Goal: Task Accomplishment & Management: Complete application form

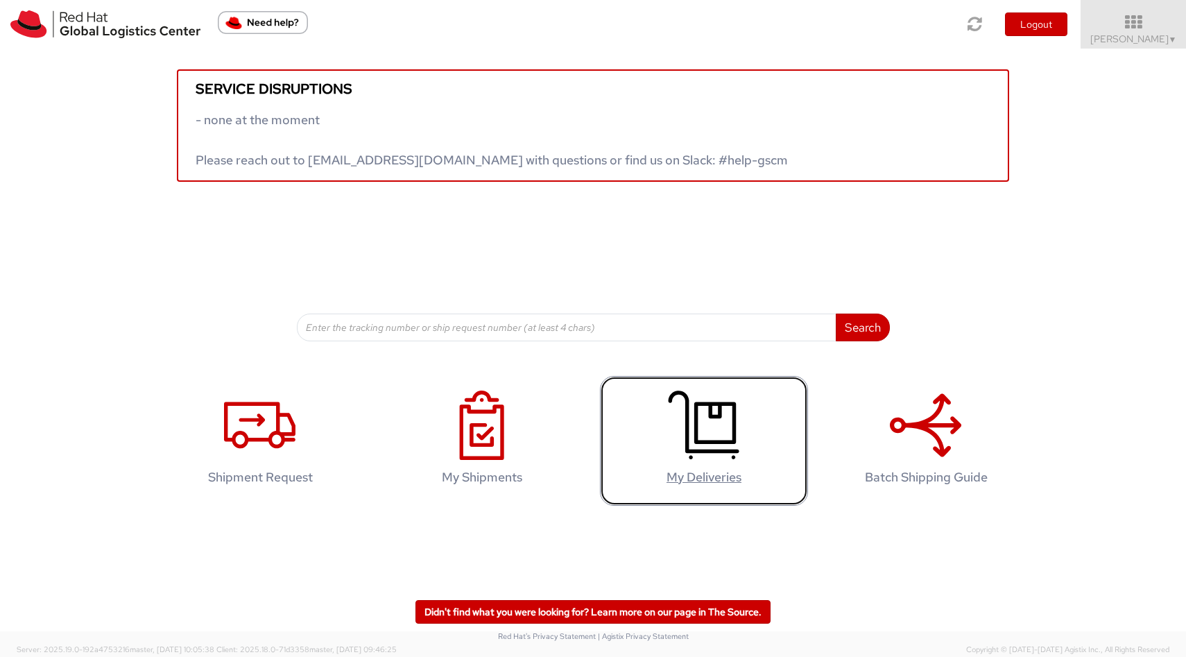
click at [673, 441] on icon at bounding box center [703, 425] width 71 height 69
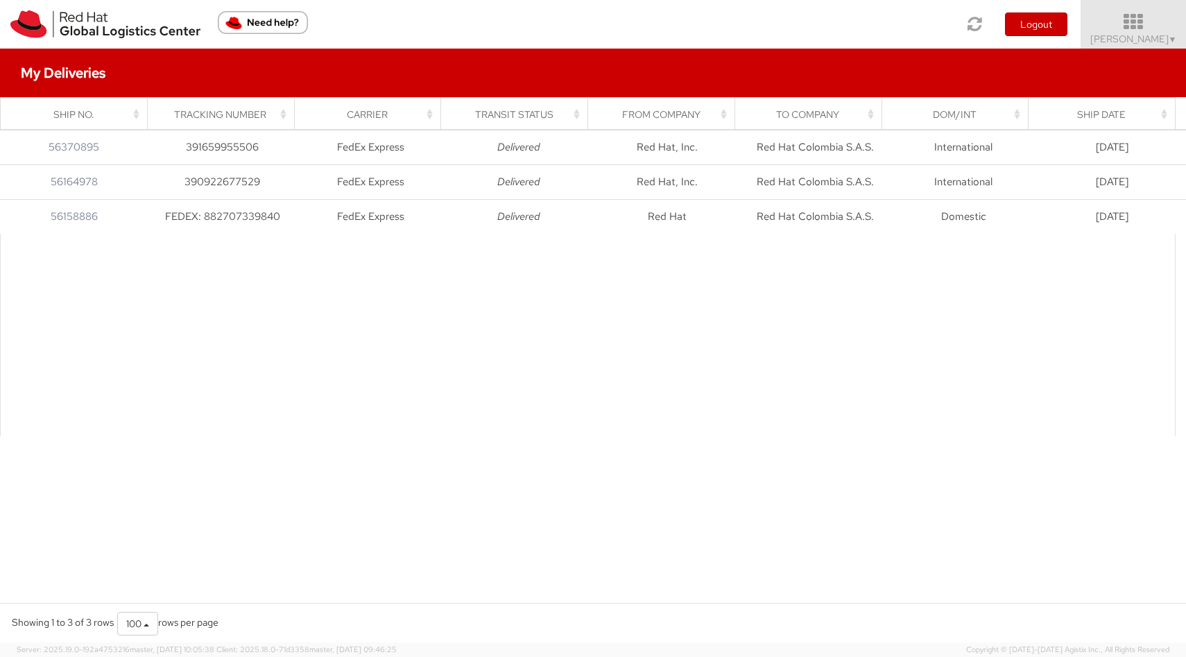
click at [1150, 41] on span "Andrea Amaya ▼" at bounding box center [1134, 39] width 87 height 12
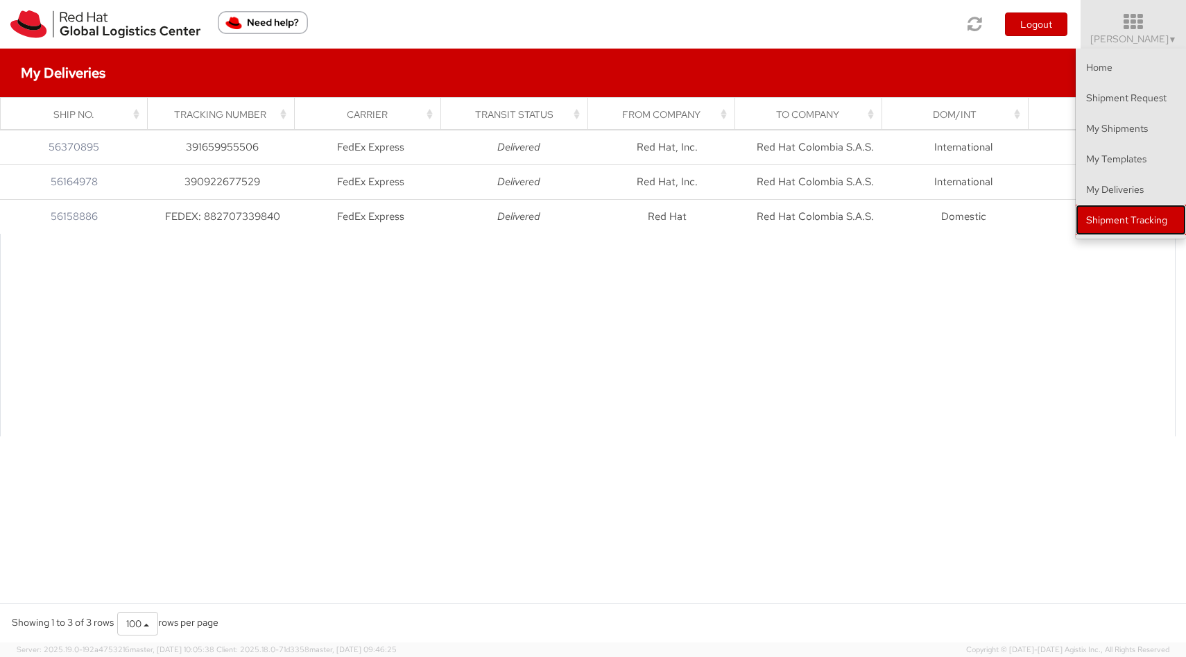
click at [1164, 216] on link "Shipment Tracking" at bounding box center [1131, 220] width 110 height 31
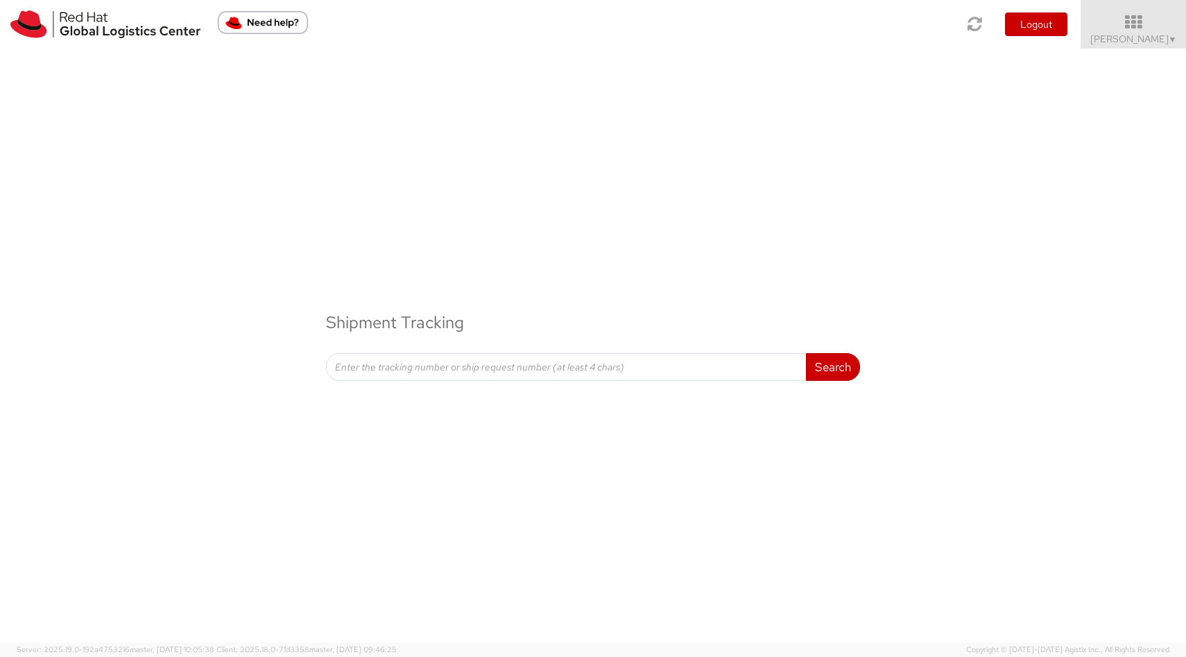
click at [702, 352] on h3 "Shipment Tracking" at bounding box center [593, 323] width 534 height 60
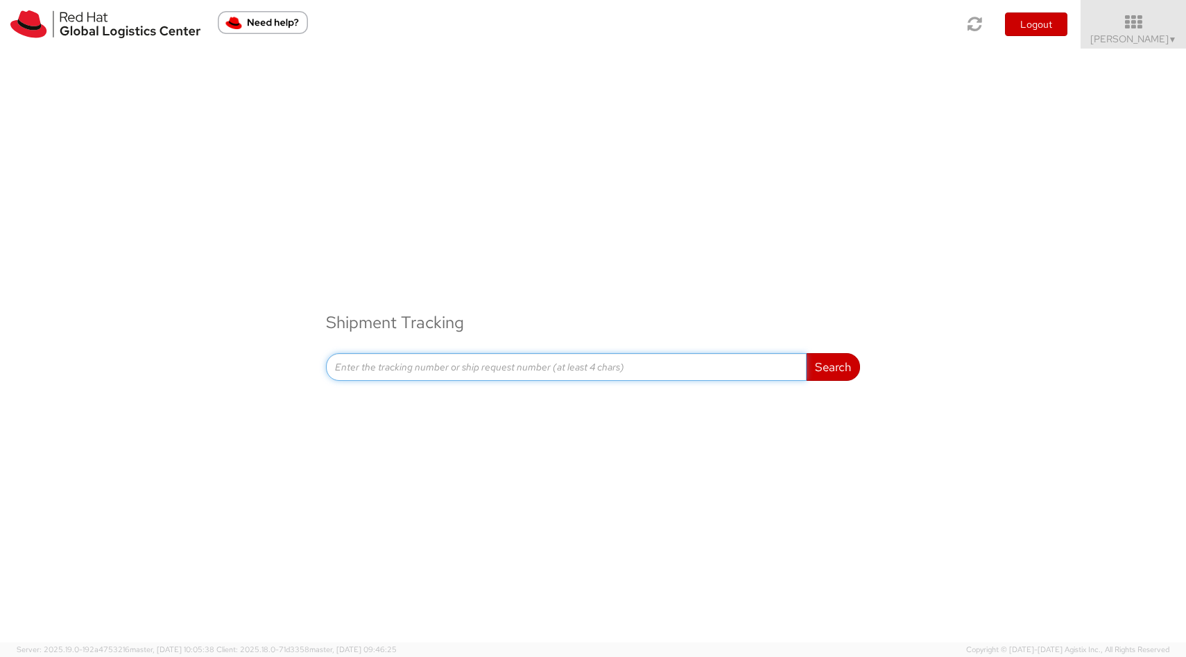
click at [699, 360] on input at bounding box center [566, 367] width 481 height 28
type input "393058583961"
click at [806, 353] on button "Search" at bounding box center [833, 367] width 54 height 28
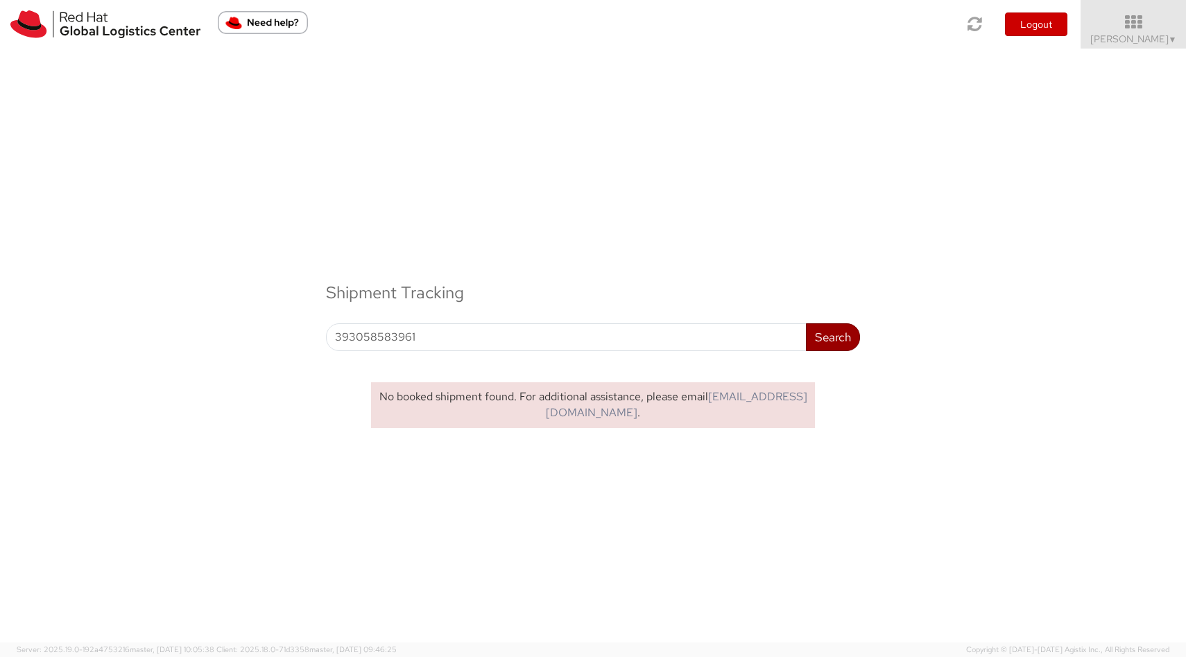
click at [824, 341] on button "Search" at bounding box center [833, 337] width 54 height 28
click at [1139, 37] on span "Andrea Amaya ▼" at bounding box center [1134, 39] width 87 height 12
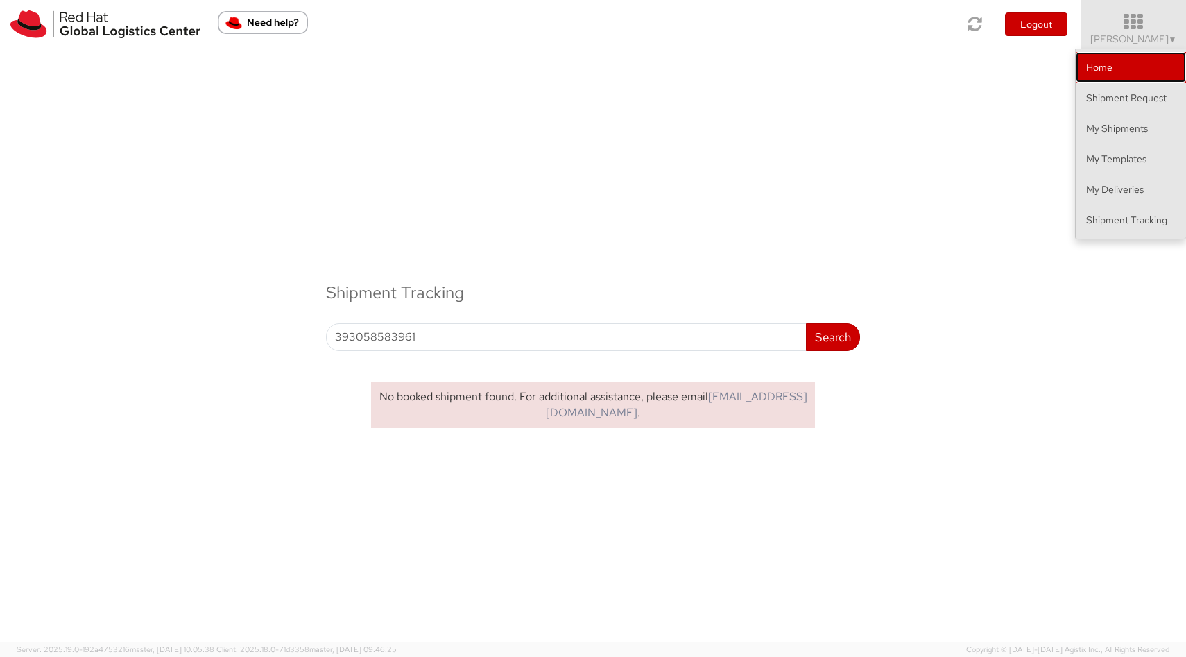
click at [1111, 74] on link "Home" at bounding box center [1131, 67] width 110 height 31
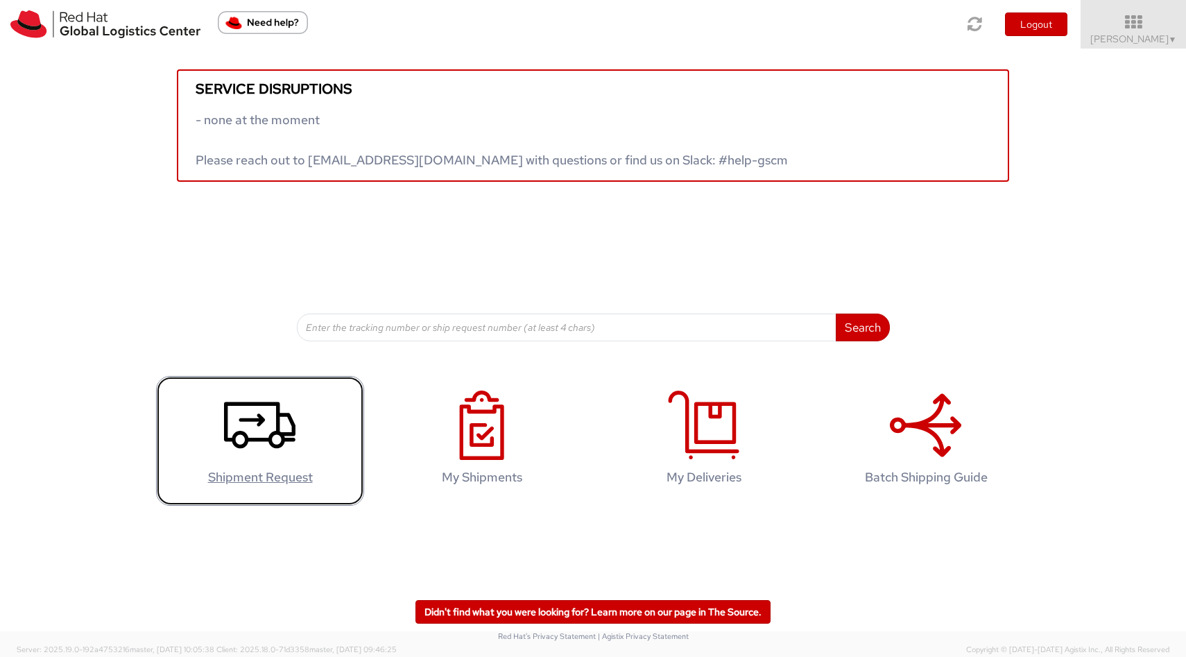
click at [270, 424] on icon at bounding box center [259, 425] width 71 height 69
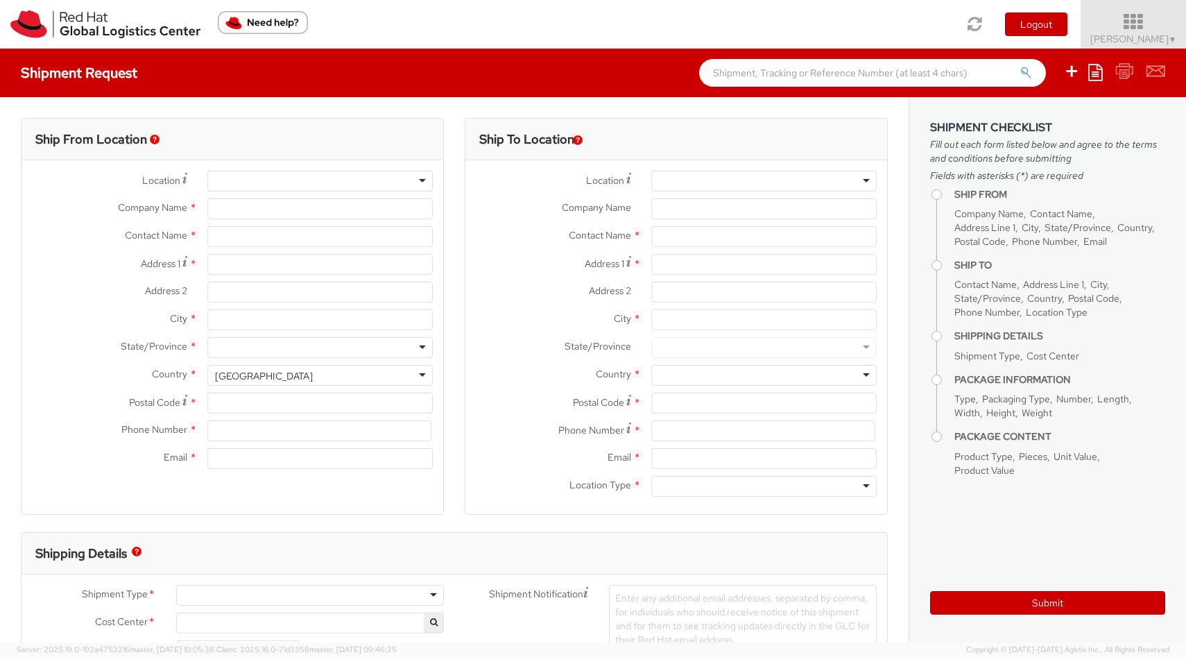
select select
select select "910"
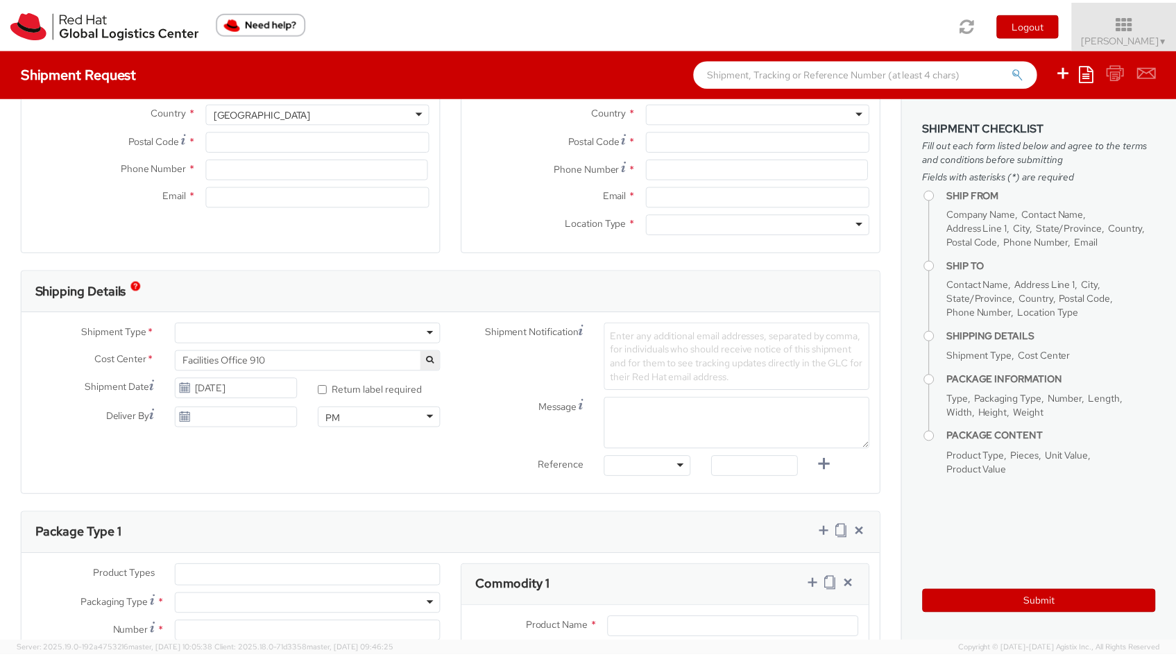
scroll to position [537, 0]
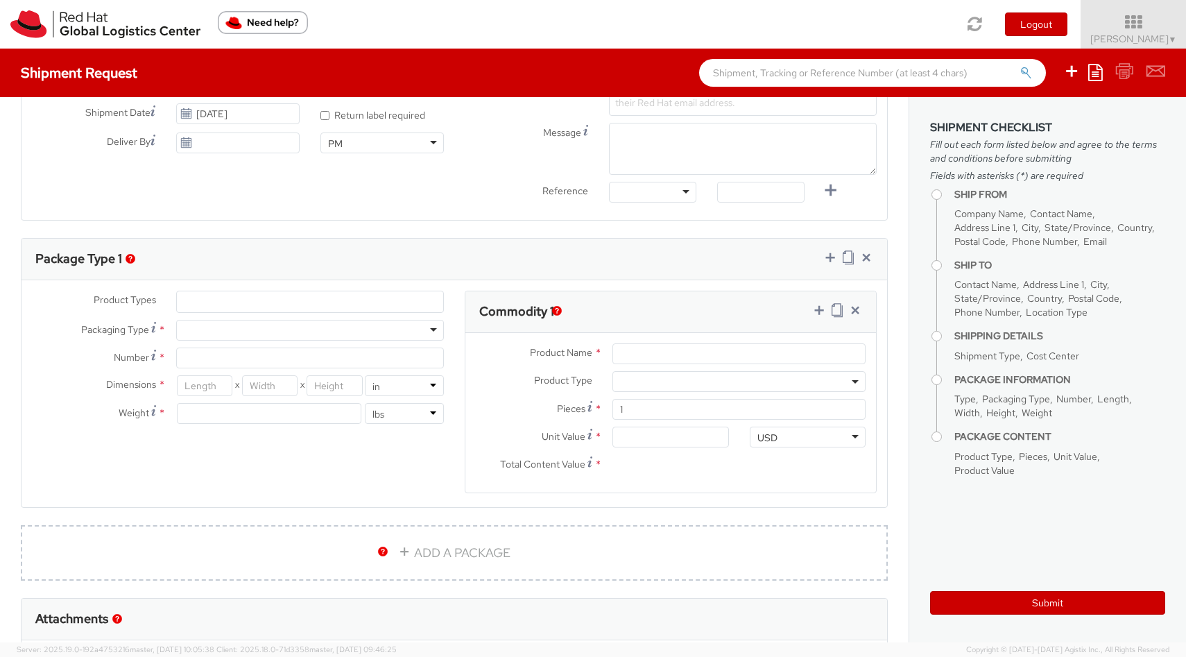
type input "Red Hat Colombia S.A.S."
type input "[PERSON_NAME]"
type input "Carrera 9 No. 115-06 #1906"
type input "19th Floor, [PERSON_NAME][GEOGRAPHIC_DATA]"
type input "BOGOTA"
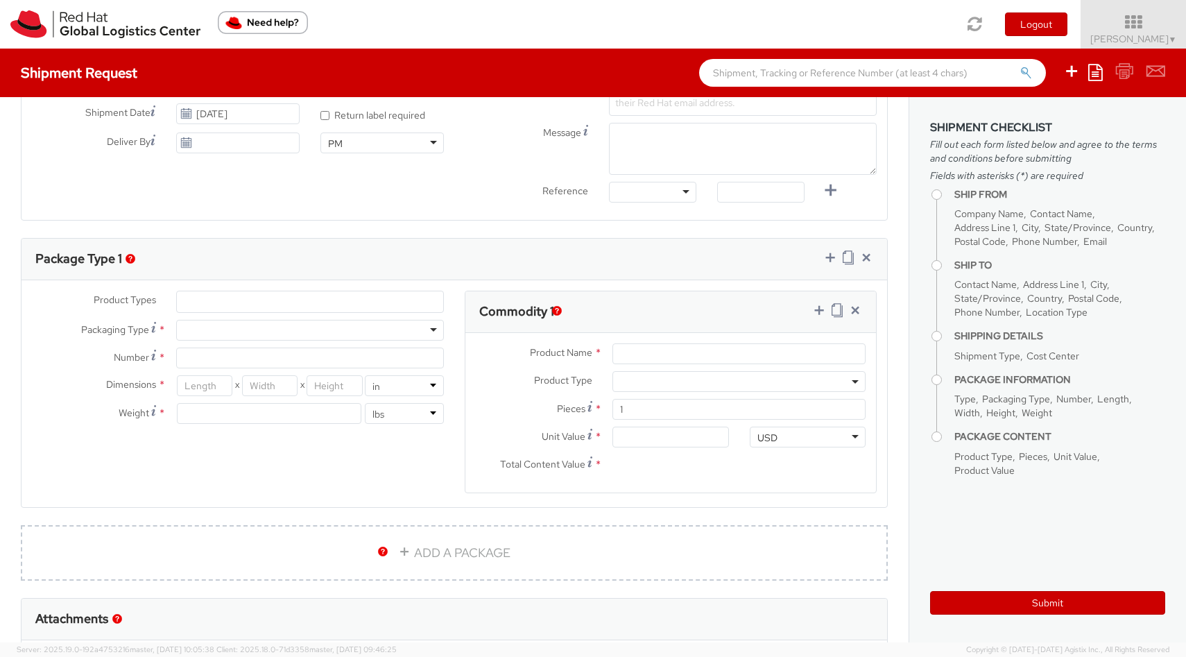
type input "110111"
type input "57 1 5088629"
type input "[EMAIL_ADDRESS][DOMAIN_NAME]"
select select "CM"
select select "KGS"
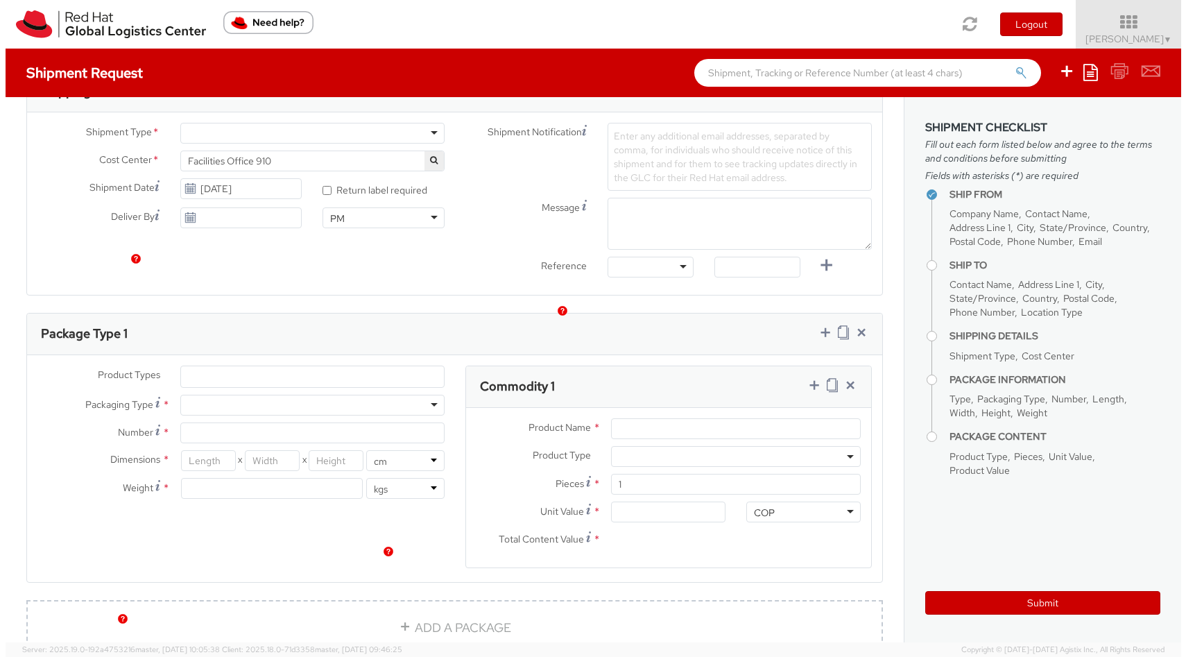
scroll to position [404, 0]
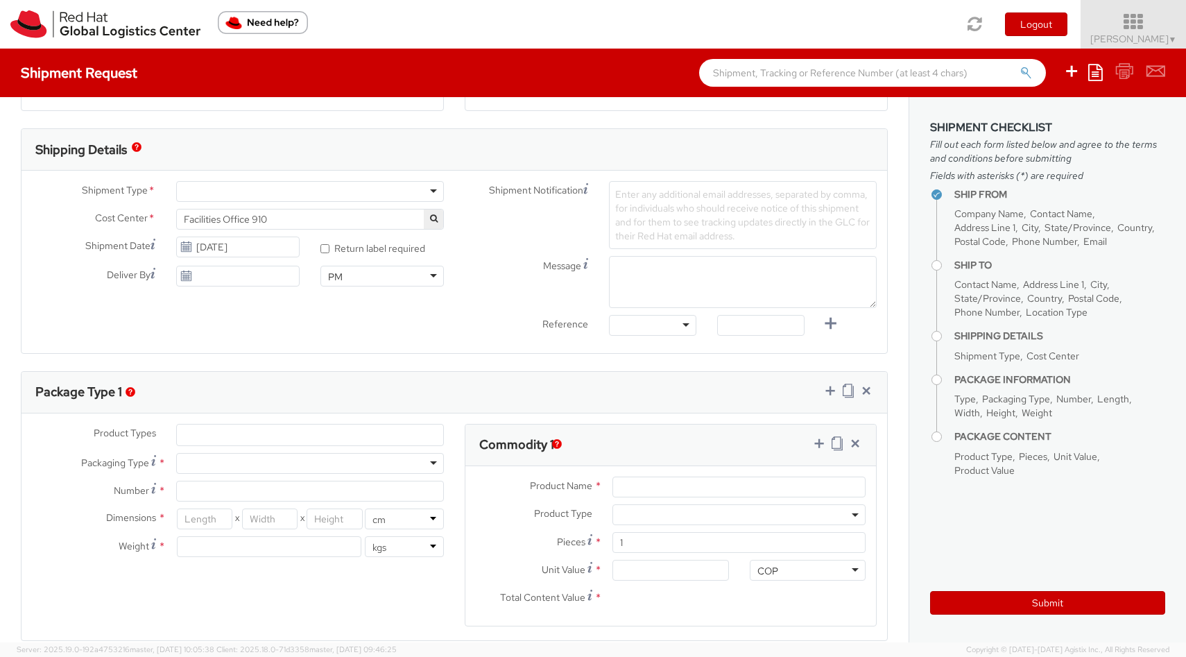
click at [1174, 30] on icon at bounding box center [1133, 21] width 121 height 19
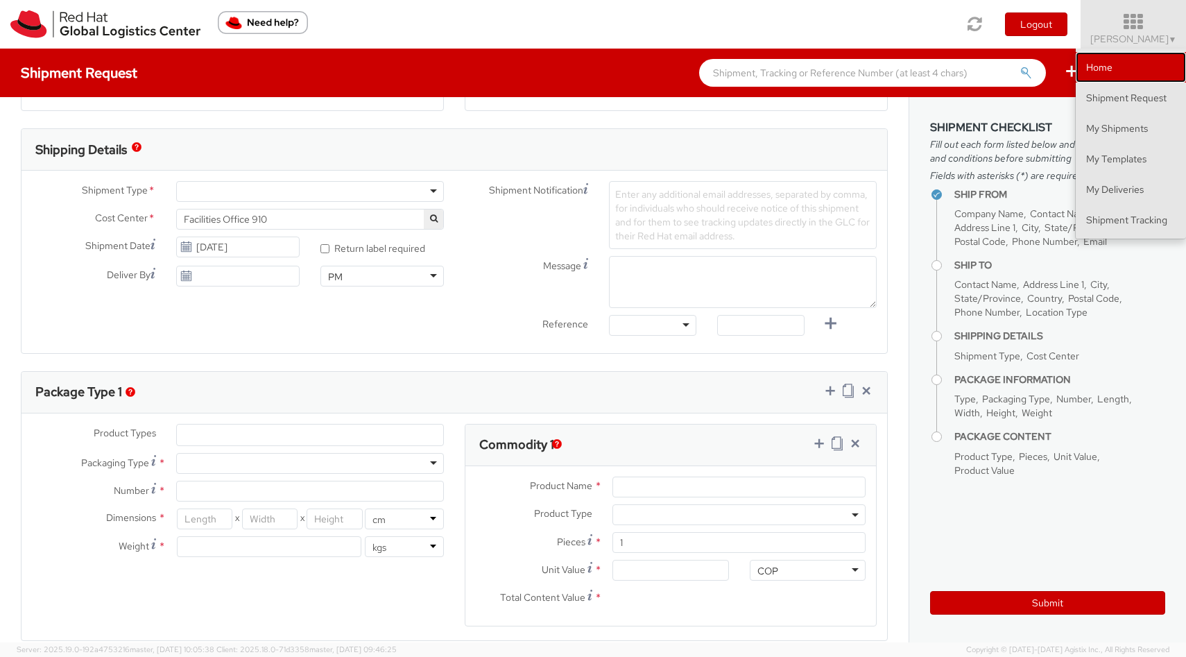
click at [1131, 67] on link "Home" at bounding box center [1131, 67] width 110 height 31
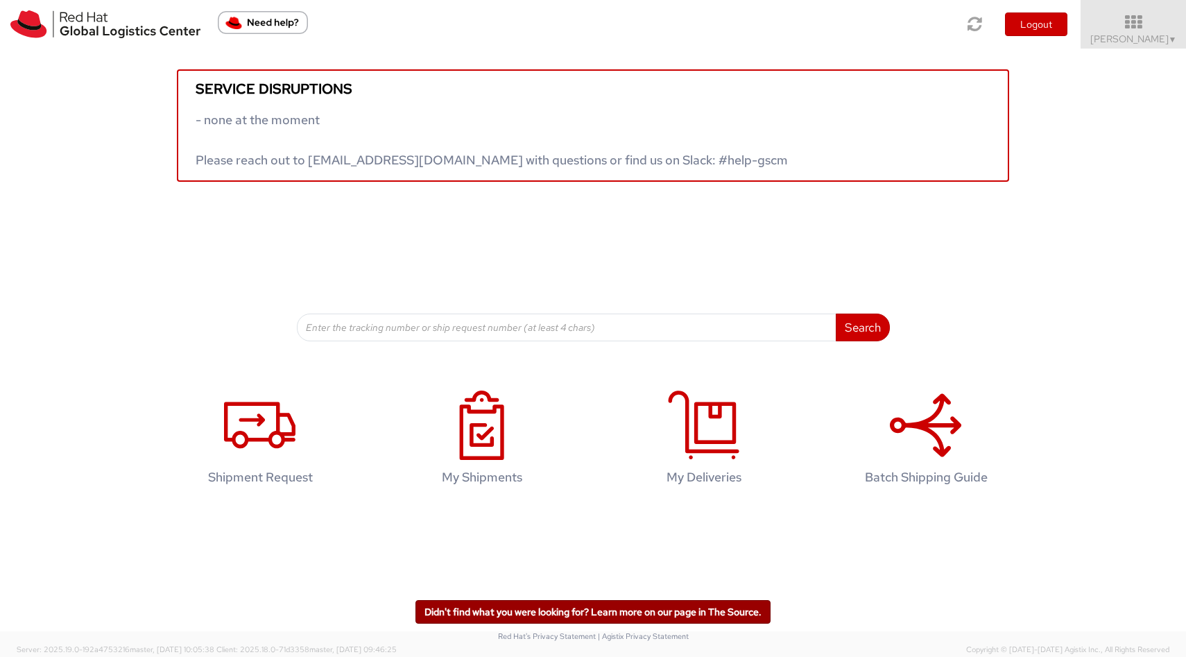
click at [569, 616] on link "Didn't find what you were looking for? Learn more on our page in The Source." at bounding box center [593, 612] width 355 height 24
